Goal: Information Seeking & Learning: Learn about a topic

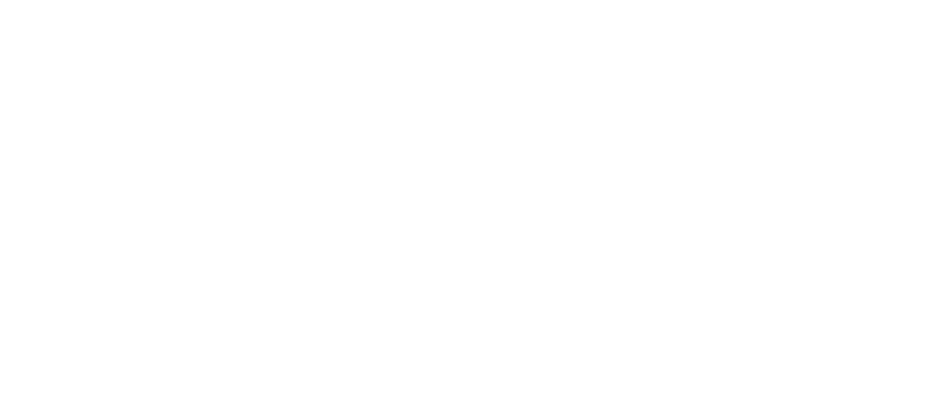
click at [333, 95] on div at bounding box center [463, 202] width 927 height 405
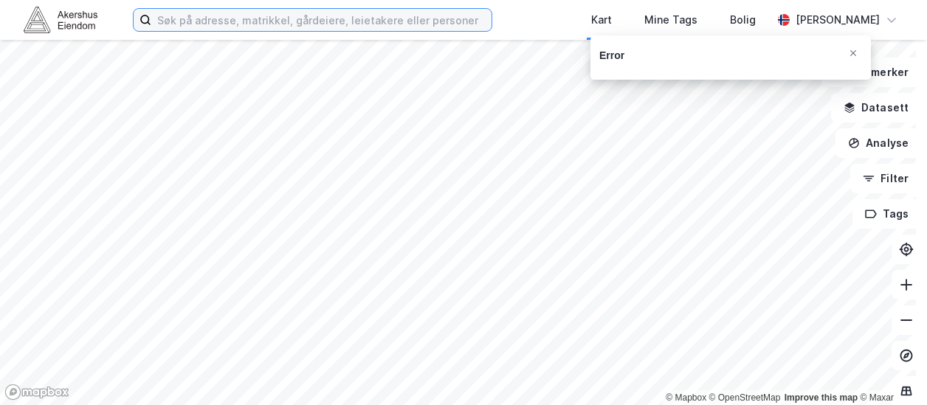
click at [244, 29] on input at bounding box center [321, 20] width 340 height 22
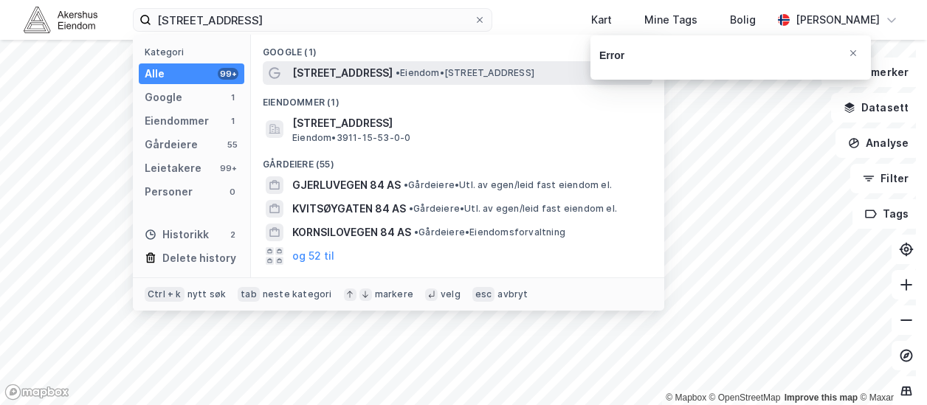
click at [331, 68] on span "Fossåsveien 84" at bounding box center [342, 73] width 100 height 18
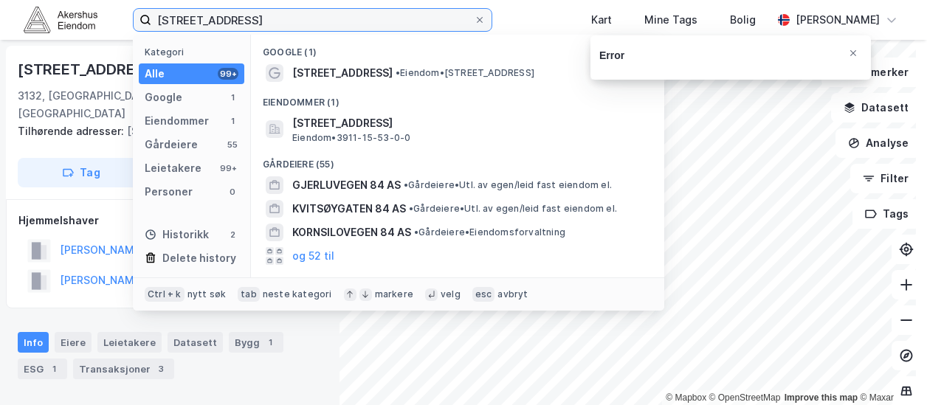
drag, startPoint x: 257, startPoint y: 20, endPoint x: 148, endPoint y: 9, distance: 109.1
click at [148, 9] on label "fossåsveien 84" at bounding box center [312, 20] width 359 height 24
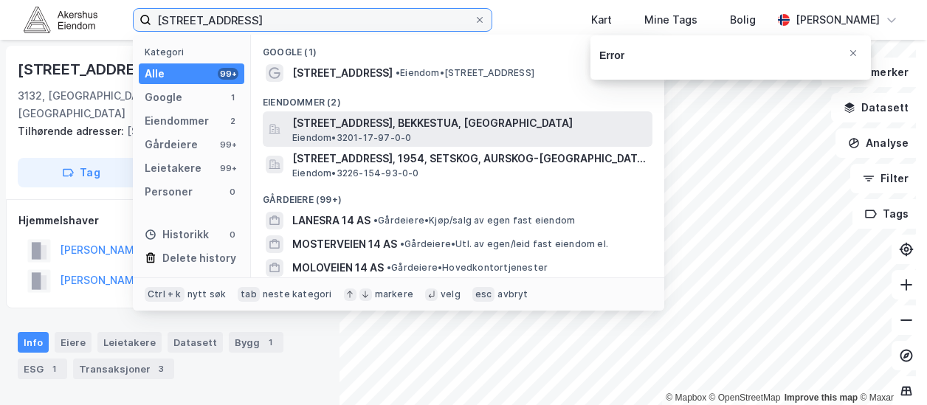
type input "ringshaugveien 14"
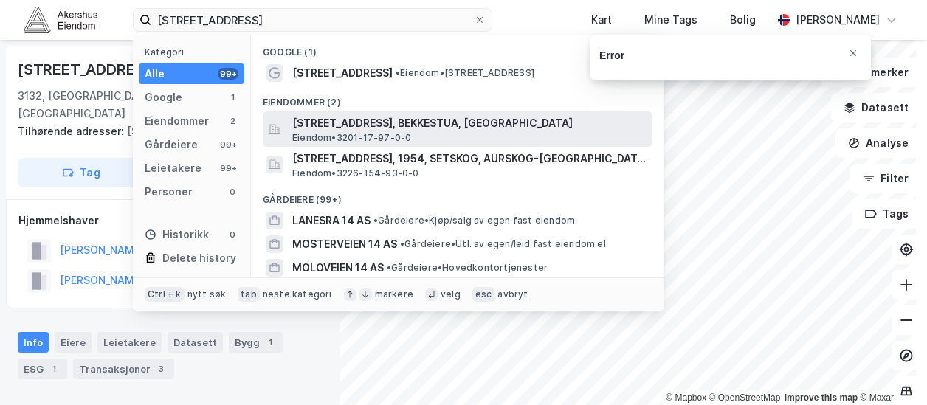
click at [362, 120] on span "Ringshaugveien 14, 1356, BEKKESTUA, BÆRUM" at bounding box center [469, 123] width 354 height 18
